Goal: Information Seeking & Learning: Learn about a topic

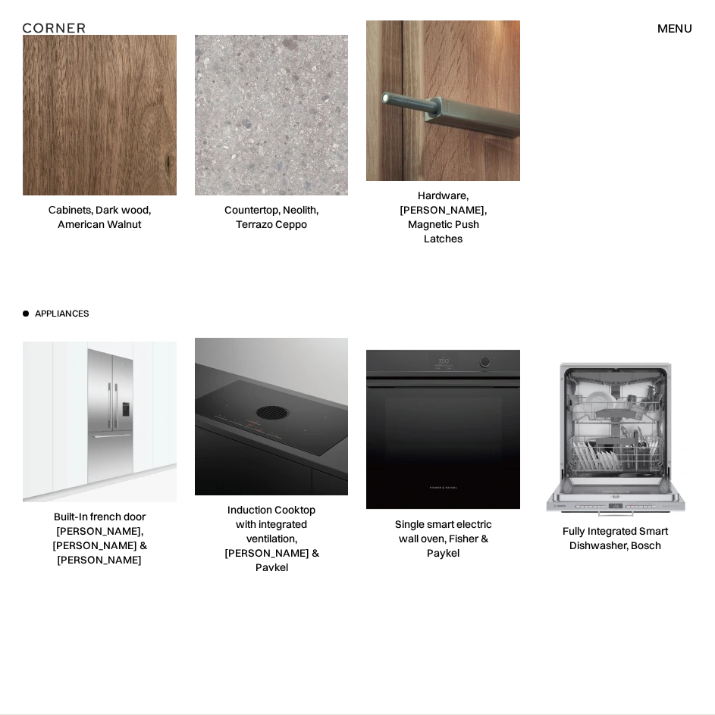
scroll to position [8892, 0]
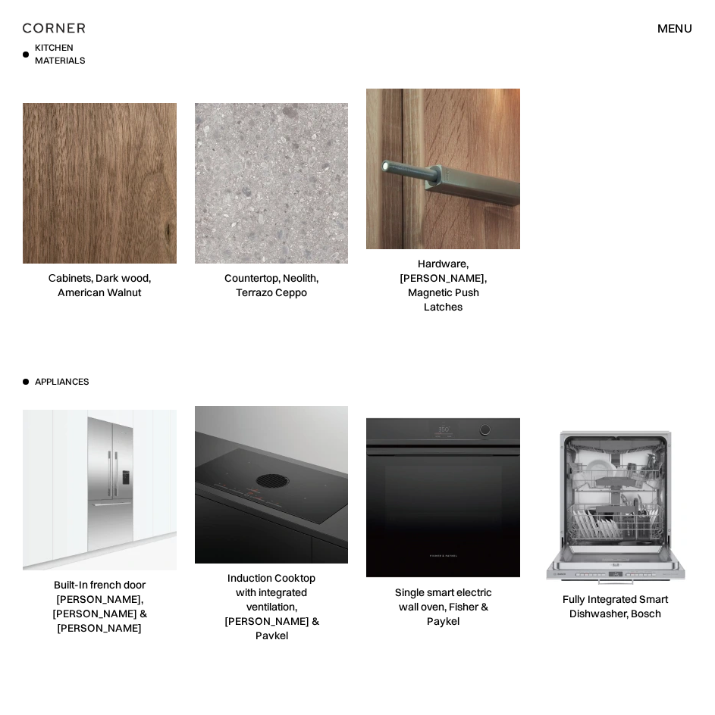
click at [152, 190] on img at bounding box center [99, 183] width 161 height 161
click at [105, 191] on img at bounding box center [99, 183] width 161 height 161
click at [133, 182] on img at bounding box center [99, 183] width 161 height 161
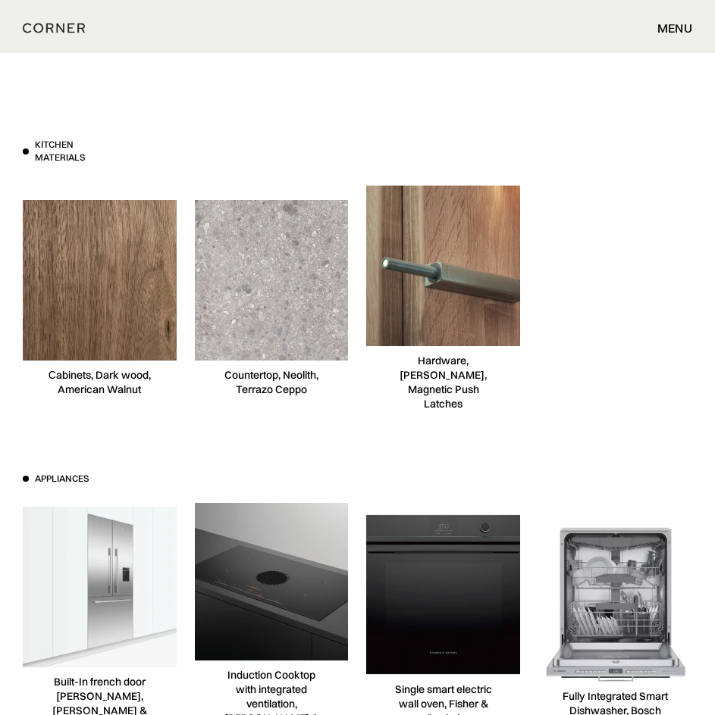
scroll to position [8791, 0]
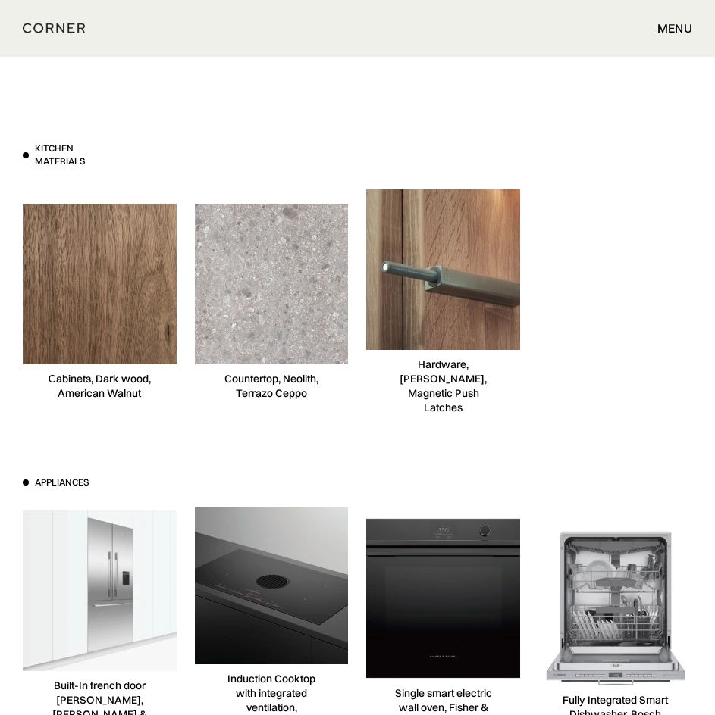
click at [301, 272] on img at bounding box center [271, 284] width 161 height 161
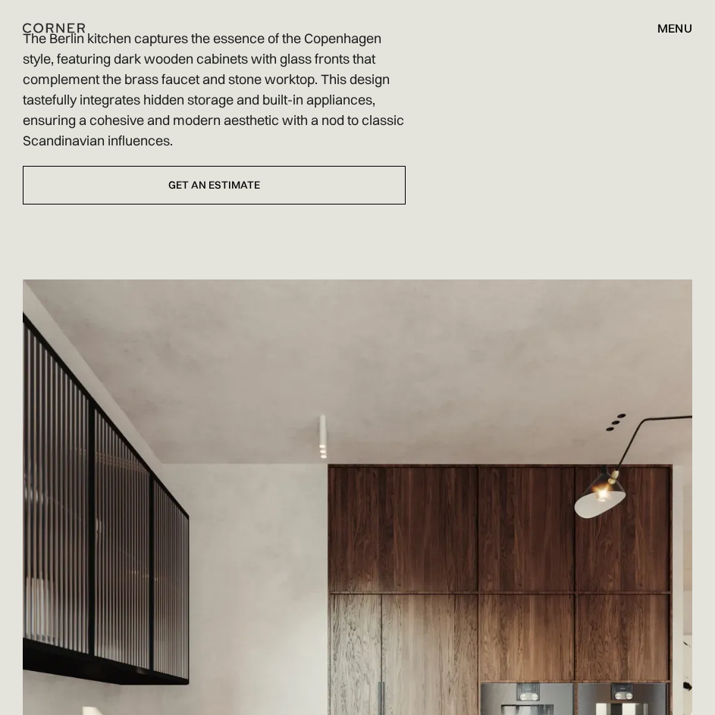
scroll to position [0, 0]
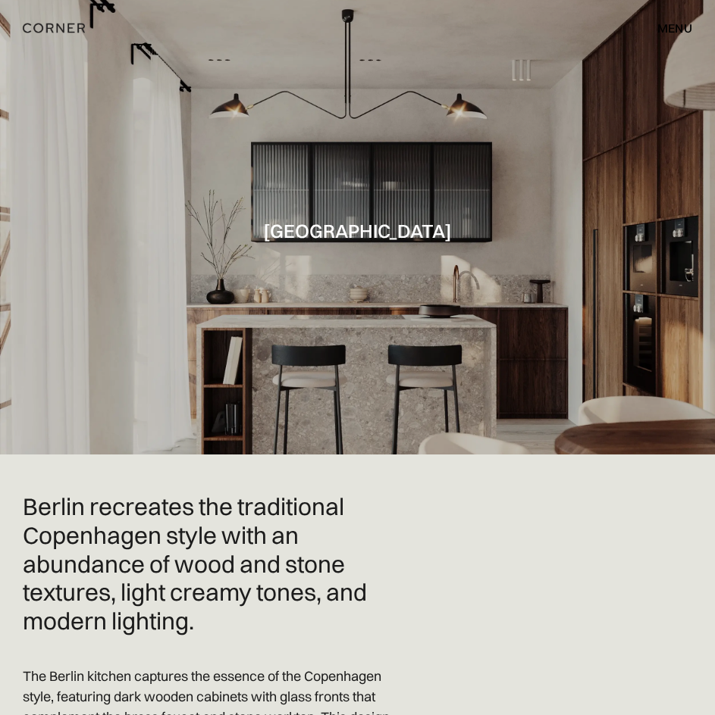
click at [666, 19] on div "menu close" at bounding box center [667, 28] width 50 height 26
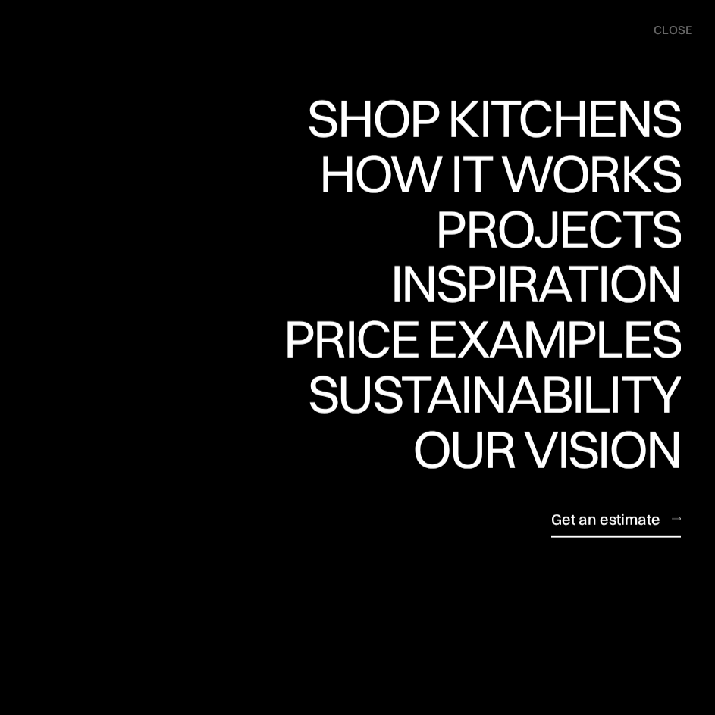
scroll to position [202, 0]
click at [602, 521] on div "Get an estimate" at bounding box center [605, 519] width 109 height 20
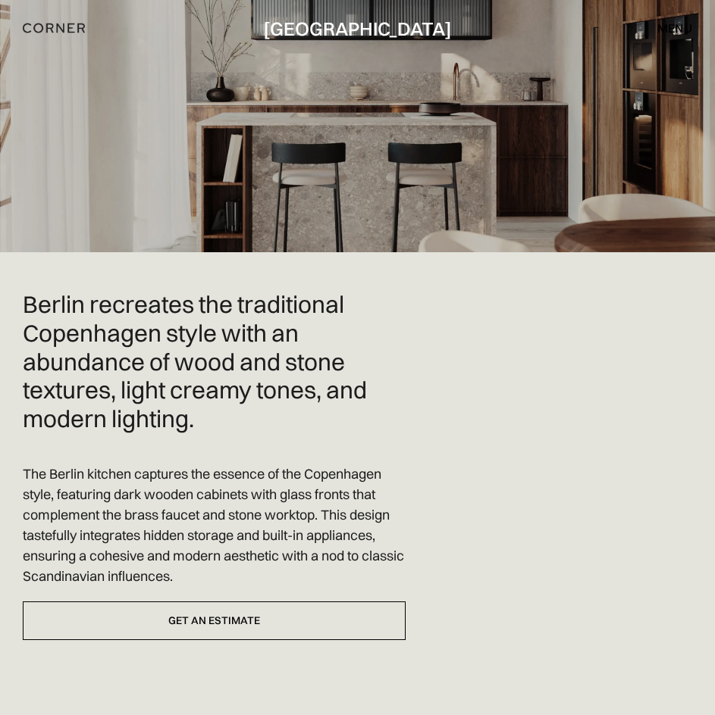
click at [59, 27] on img "home" at bounding box center [54, 28] width 62 height 20
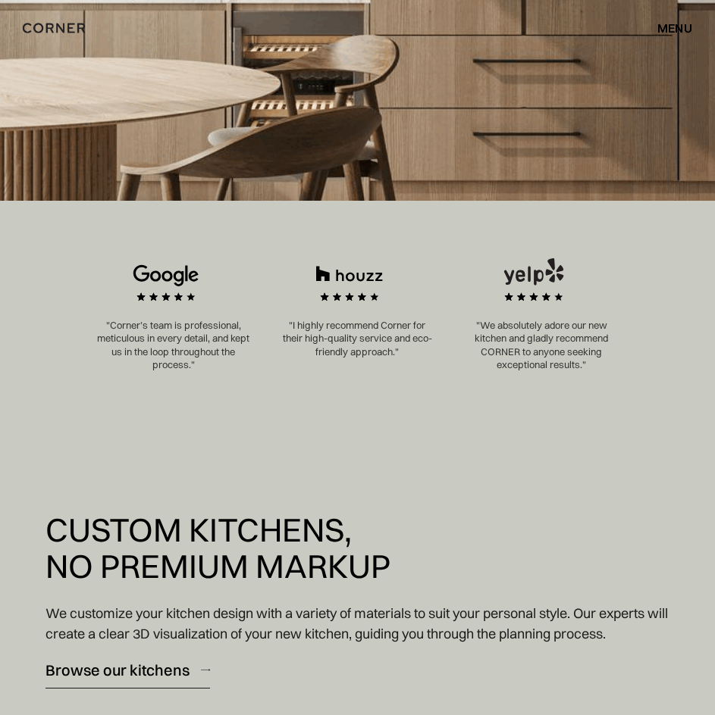
scroll to position [303, 0]
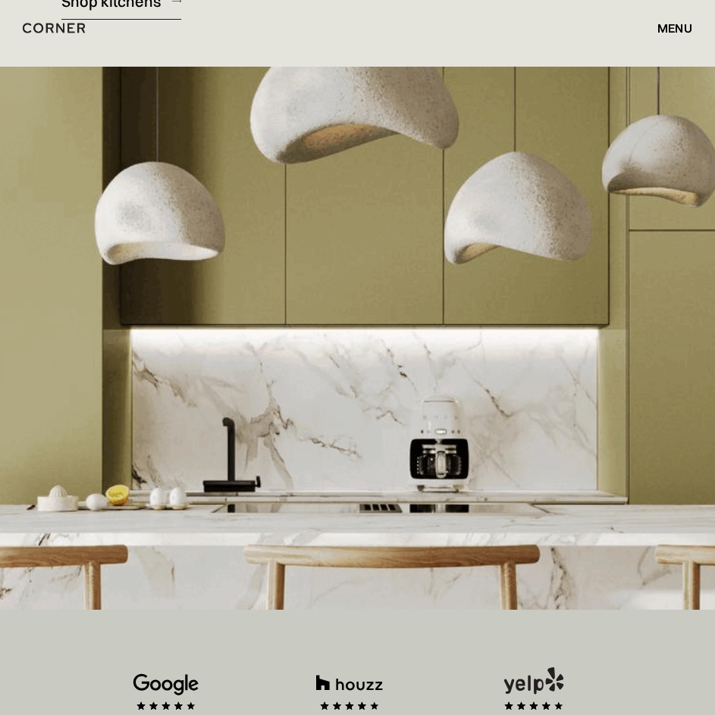
click at [563, 322] on img at bounding box center [357, 338] width 715 height 543
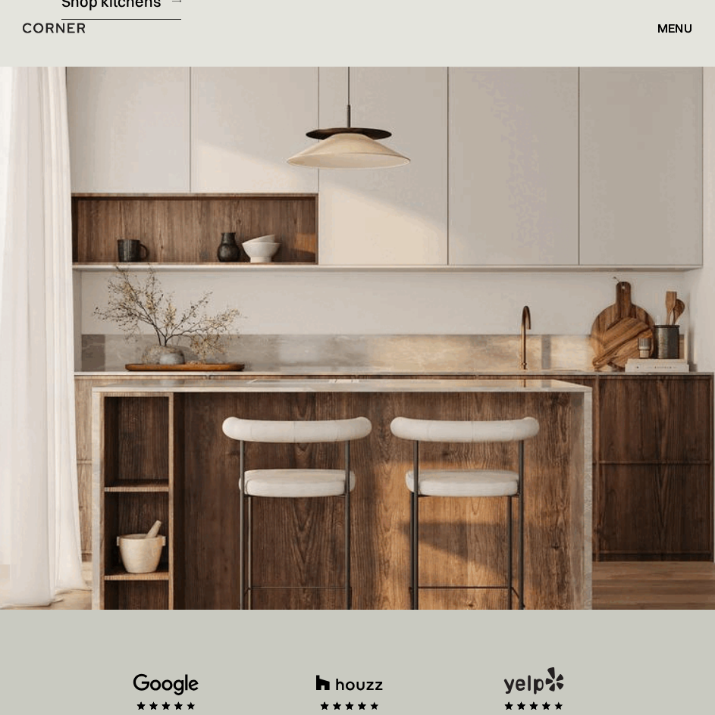
click at [401, 386] on img at bounding box center [357, 338] width 715 height 543
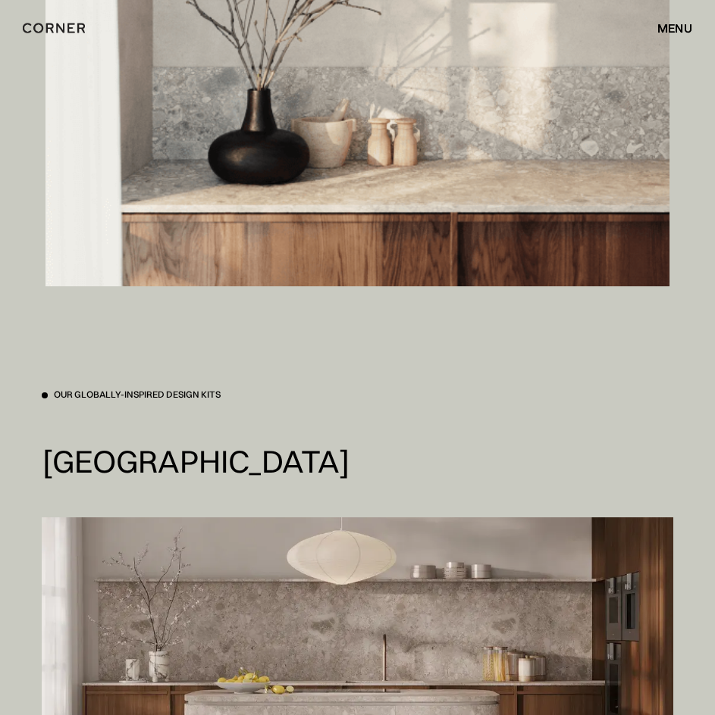
scroll to position [3638, 0]
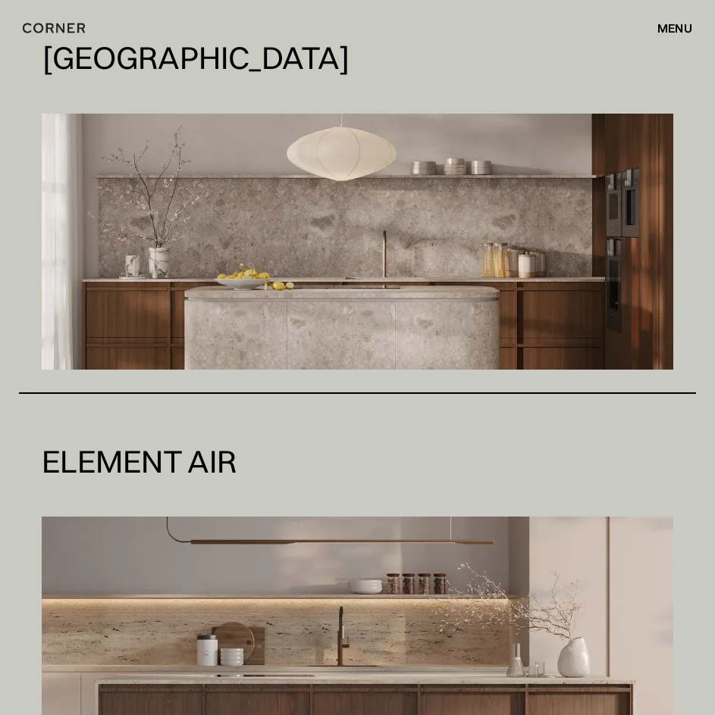
click at [433, 259] on img at bounding box center [357, 242] width 631 height 256
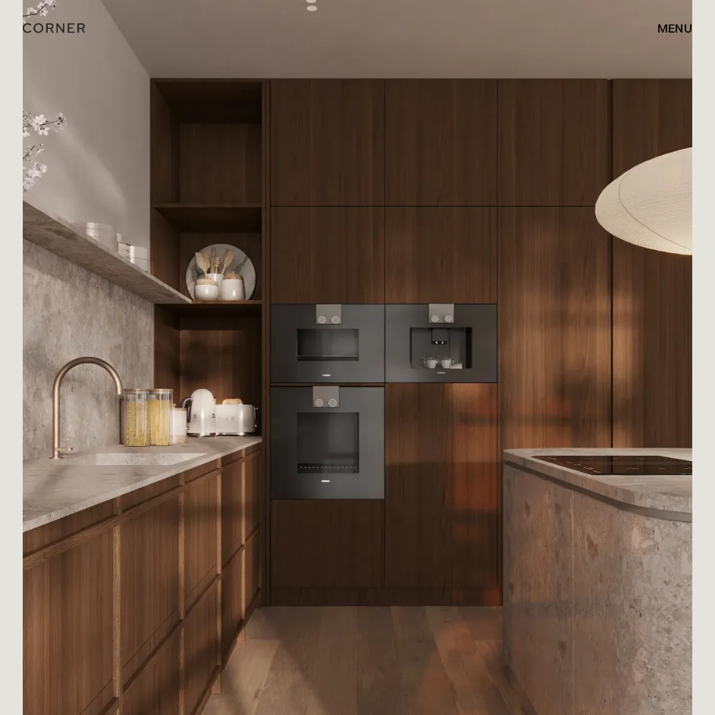
scroll to position [2931, 0]
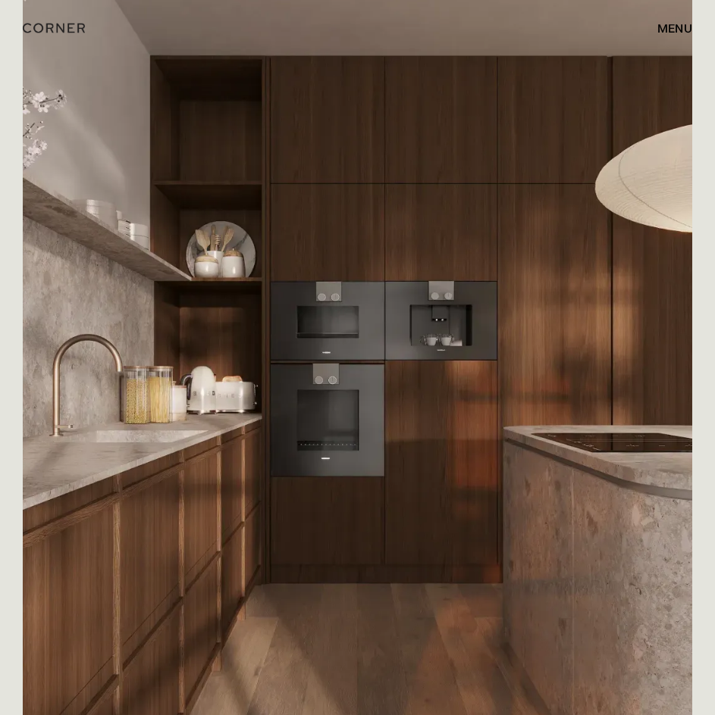
click at [525, 359] on img at bounding box center [357, 316] width 669 height 837
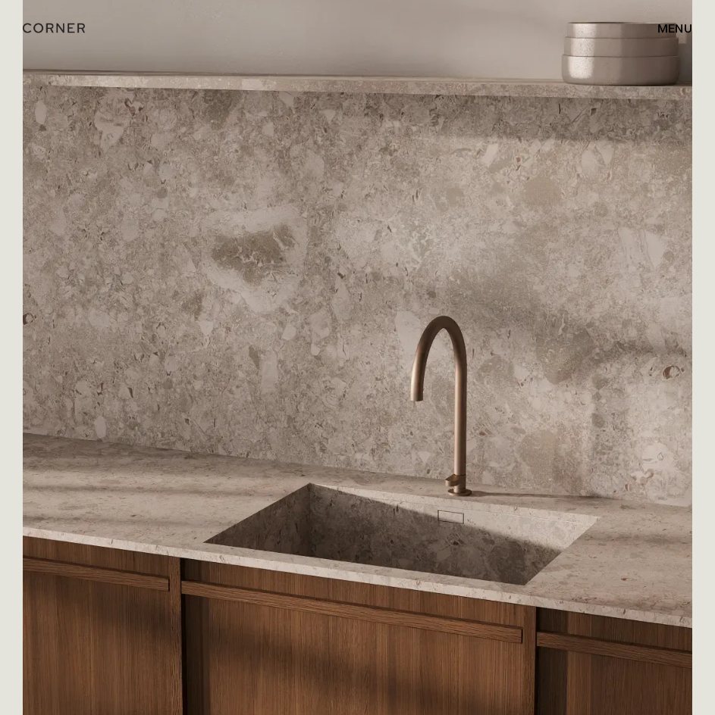
scroll to position [5760, 0]
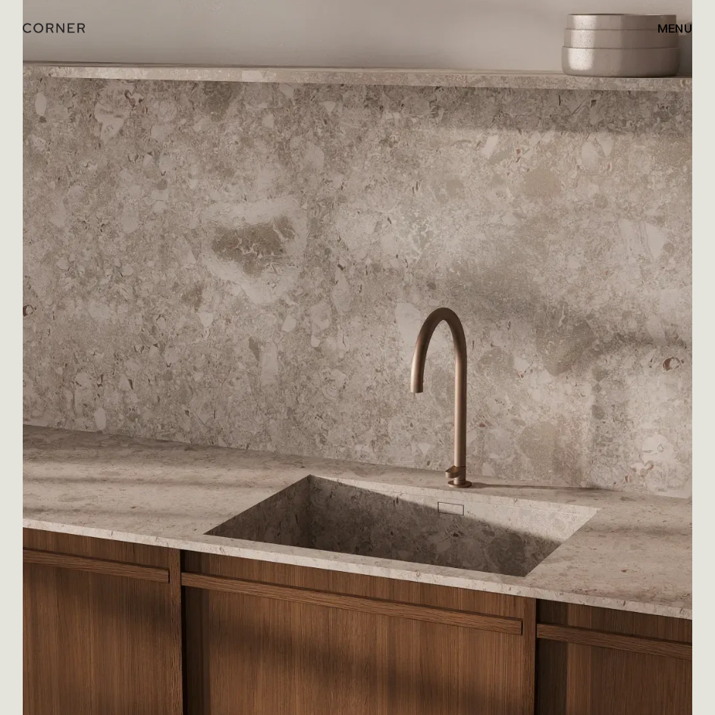
click at [518, 430] on img at bounding box center [357, 333] width 669 height 837
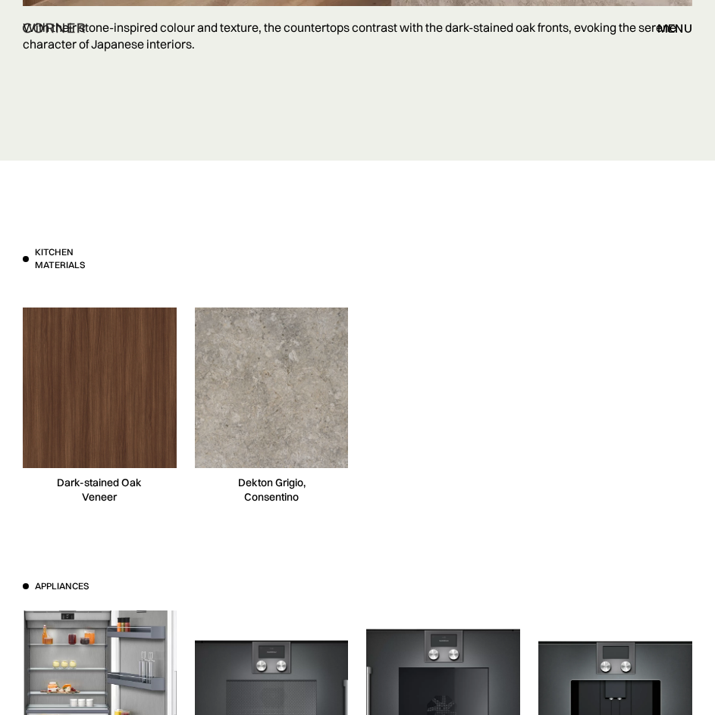
scroll to position [9903, 0]
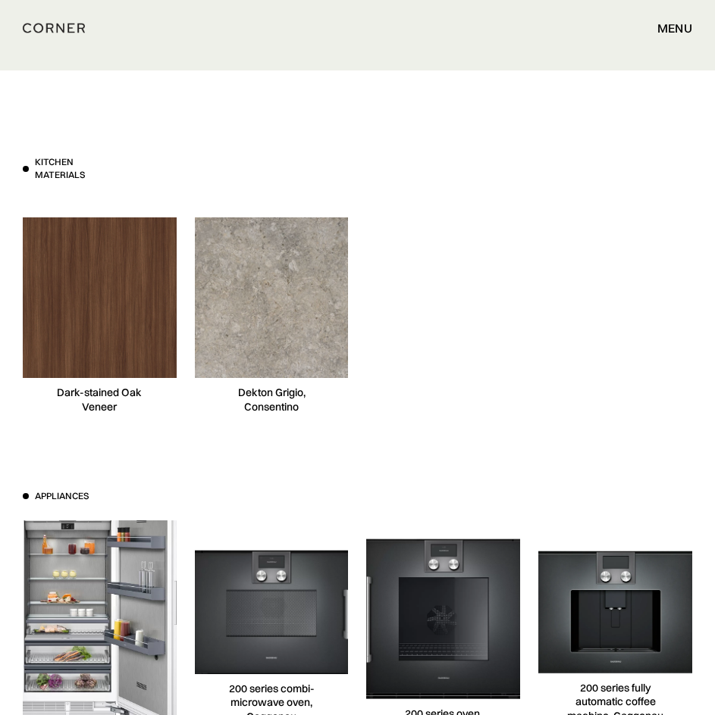
click at [127, 310] on img at bounding box center [99, 298] width 161 height 161
click at [289, 303] on img at bounding box center [271, 298] width 161 height 161
click at [223, 127] on div "Kitchen materials Dark-stained Oak Veneer Dekton Grigio, Consentino Appliances …" at bounding box center [357, 483] width 715 height 827
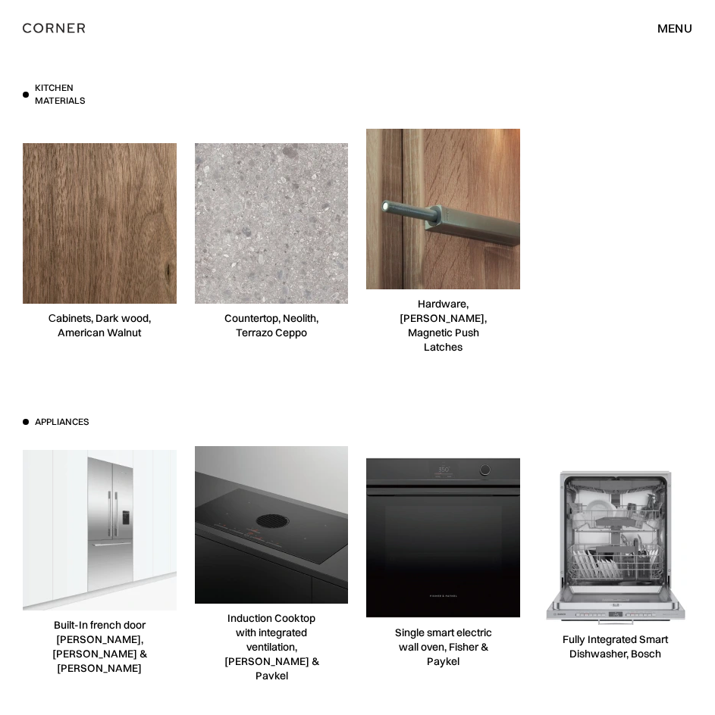
scroll to position [8858, 0]
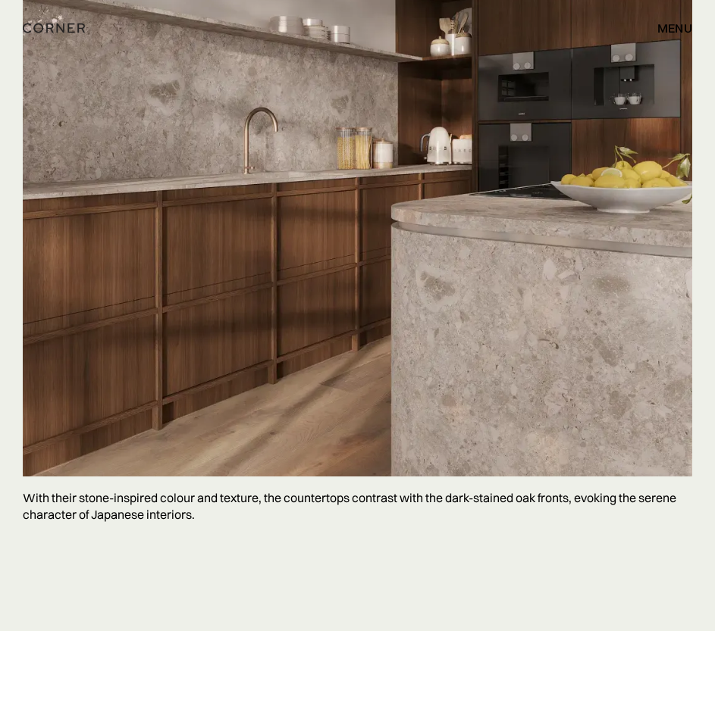
scroll to position [9516, 0]
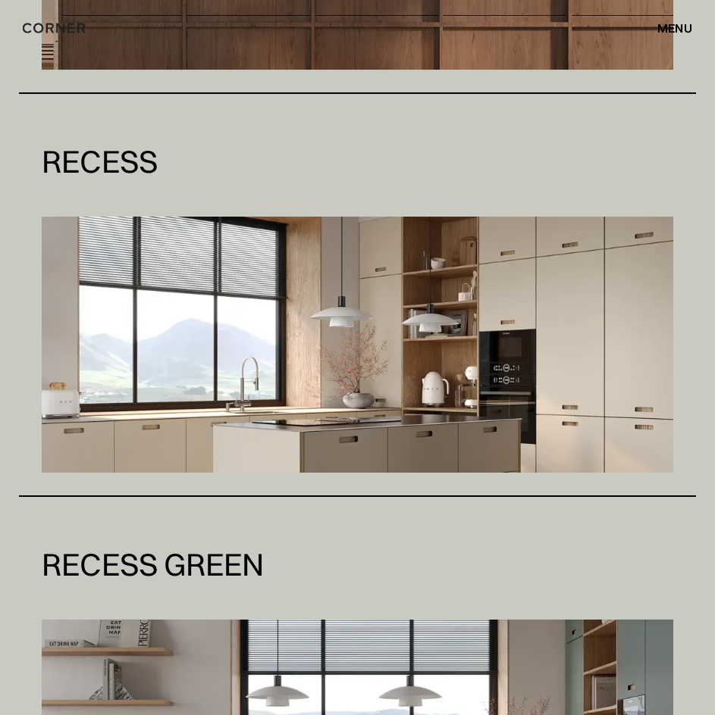
scroll to position [4750, 0]
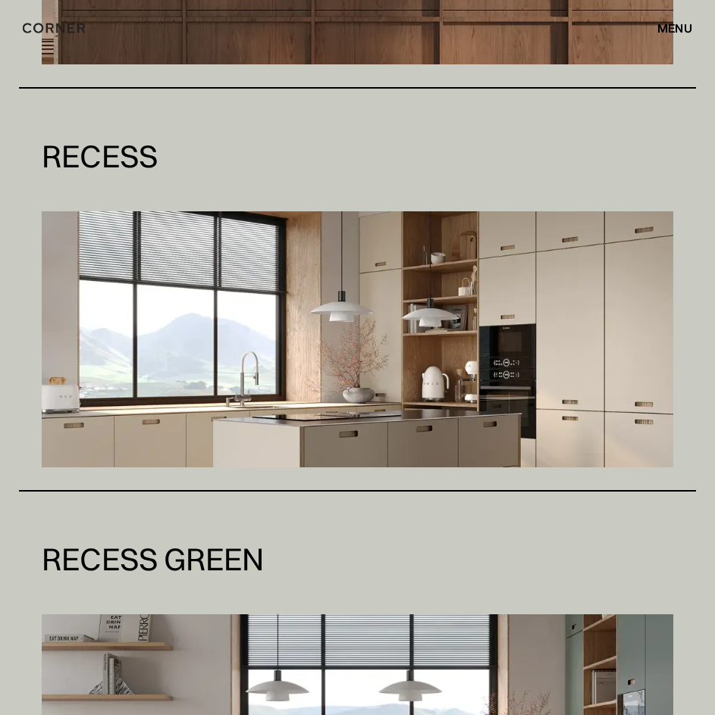
click at [502, 324] on img at bounding box center [357, 339] width 631 height 256
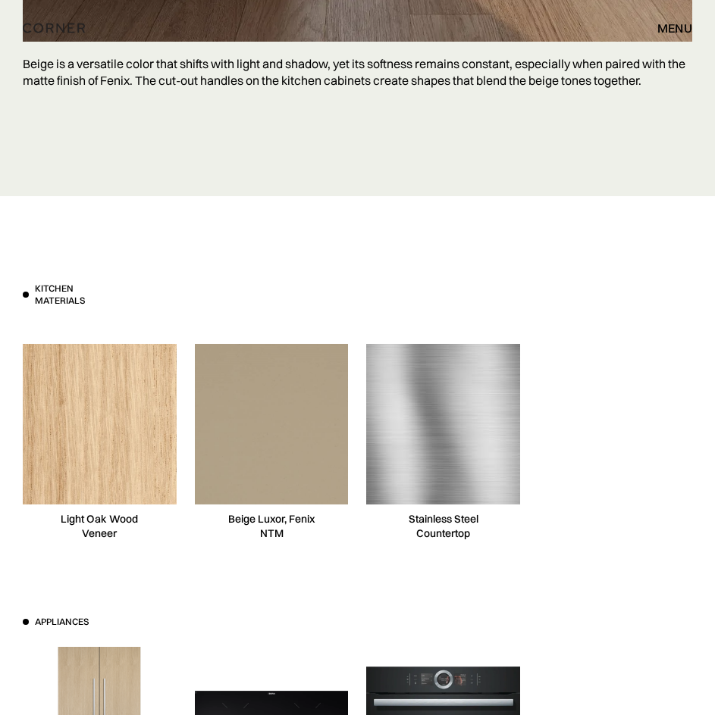
scroll to position [10913, 0]
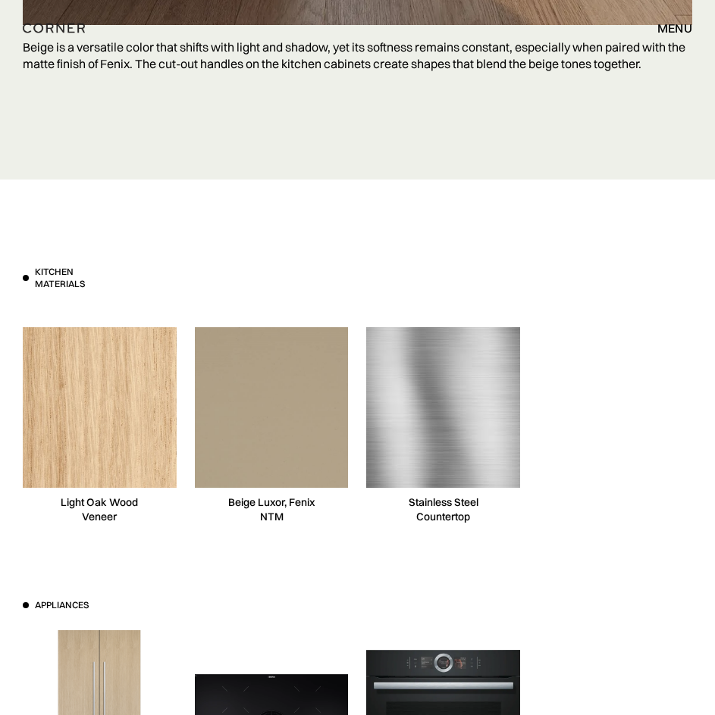
click at [424, 449] on img at bounding box center [443, 407] width 161 height 161
